Goal: Transaction & Acquisition: Purchase product/service

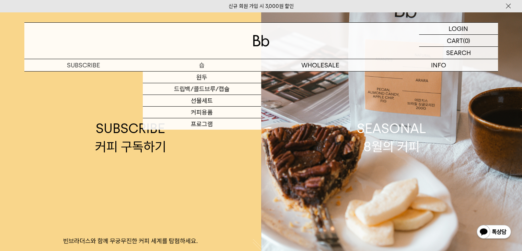
click at [201, 66] on p "숍" at bounding box center [202, 65] width 118 height 12
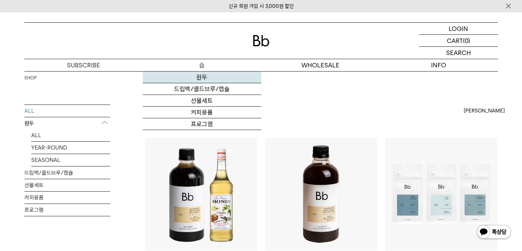
click at [204, 76] on link "원두" at bounding box center [202, 77] width 118 height 12
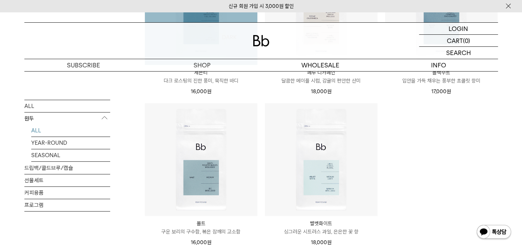
scroll to position [515, 0]
